Goal: Task Accomplishment & Management: Manage account settings

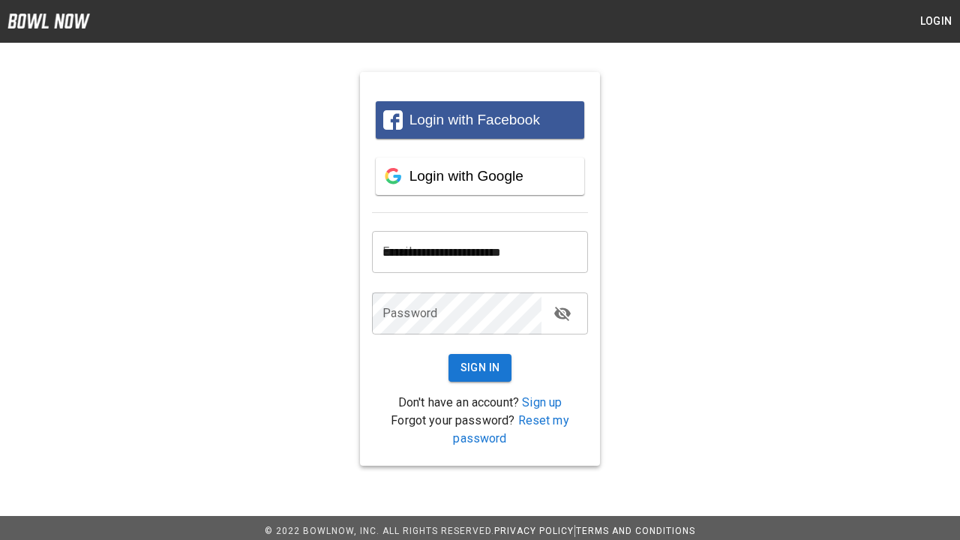
type input "**********"
click at [480, 368] on button "Sign In" at bounding box center [481, 368] width 64 height 28
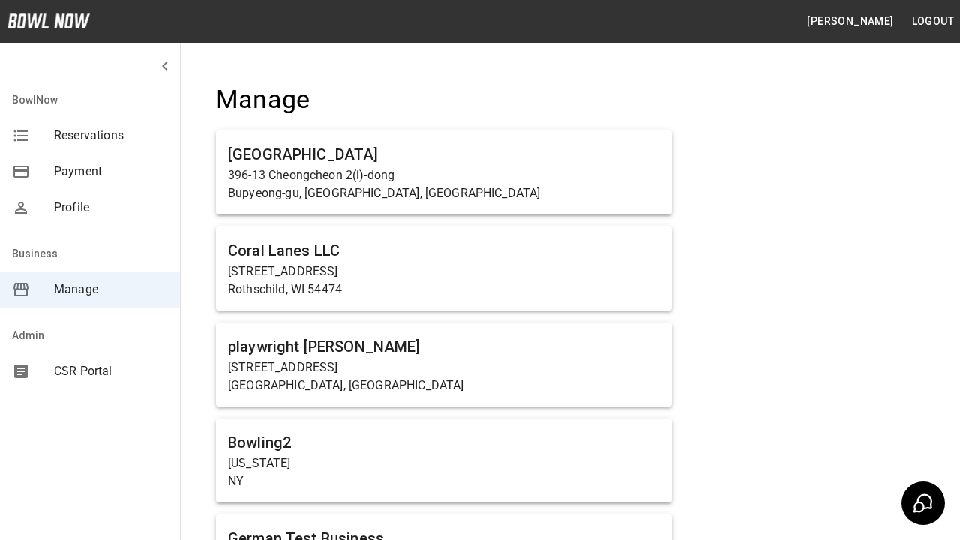
click at [90, 290] on span "Manage" at bounding box center [111, 290] width 114 height 18
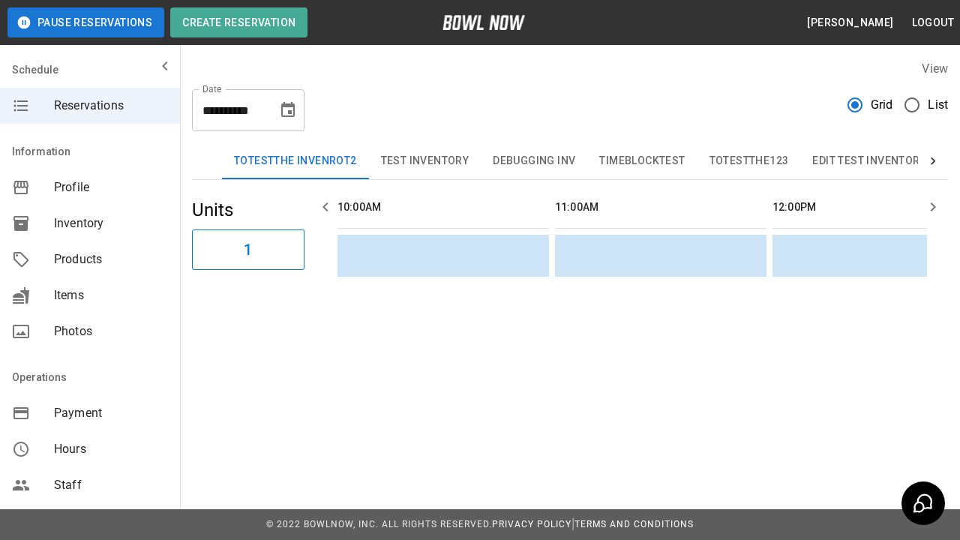
click at [90, 260] on span "Products" at bounding box center [111, 260] width 114 height 18
